Goal: Transaction & Acquisition: Book appointment/travel/reservation

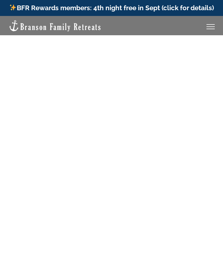
click at [207, 29] on div "Toggle Menu" at bounding box center [211, 29] width 8 height 1
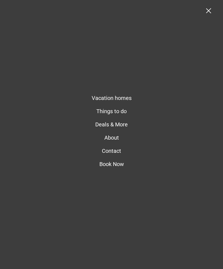
scroll to position [1, 0]
click at [207, 9] on link "Toggle Menu" at bounding box center [211, 10] width 22 height 5
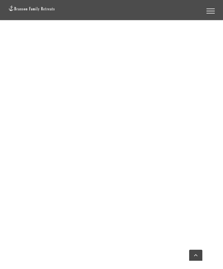
scroll to position [597, 0]
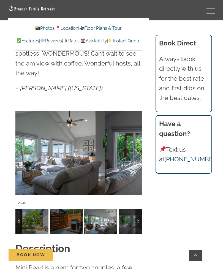
scroll to position [391, 0]
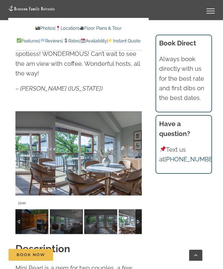
click at [137, 155] on div at bounding box center [130, 154] width 17 height 34
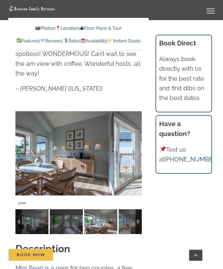
click at [137, 155] on div at bounding box center [130, 154] width 17 height 34
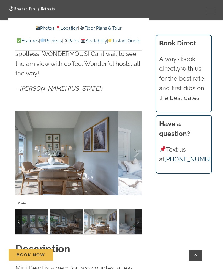
click at [135, 157] on div at bounding box center [130, 154] width 17 height 34
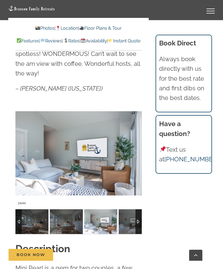
click at [137, 156] on div at bounding box center [130, 154] width 17 height 34
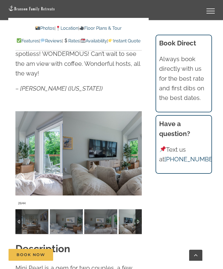
click at [138, 156] on div at bounding box center [130, 154] width 17 height 34
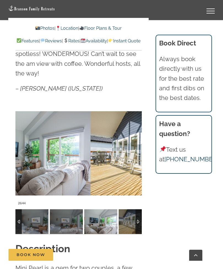
click at [137, 157] on div at bounding box center [130, 154] width 17 height 34
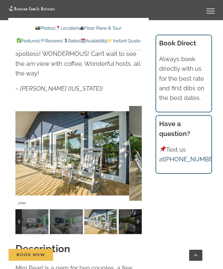
click at [138, 158] on div at bounding box center [130, 154] width 17 height 34
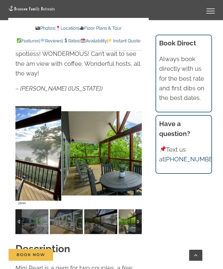
click at [137, 159] on div at bounding box center [130, 154] width 17 height 34
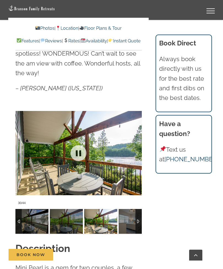
scroll to position [392, 0]
click at [141, 222] on div at bounding box center [139, 221] width 6 height 25
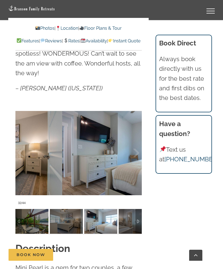
click at [138, 159] on div at bounding box center [130, 153] width 17 height 34
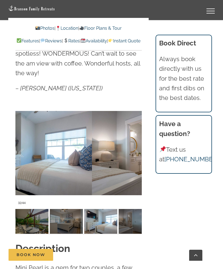
click at [134, 161] on div at bounding box center [130, 153] width 17 height 34
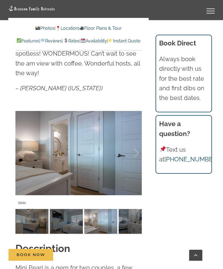
click at [138, 162] on div at bounding box center [130, 153] width 17 height 34
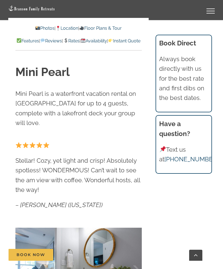
scroll to position [272, 0]
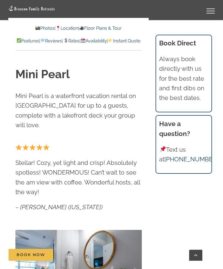
click at [79, 42] on link "Rates" at bounding box center [71, 40] width 16 height 5
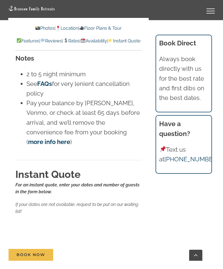
scroll to position [3863, 0]
click at [136, 0] on div "Vacation homes 2 to 3 Bedrooms Mini Camp | 2 Bedrooms Mini Pearl | 2 Bedrooms M…" at bounding box center [111, 10] width 207 height 20
